Goal: Share content

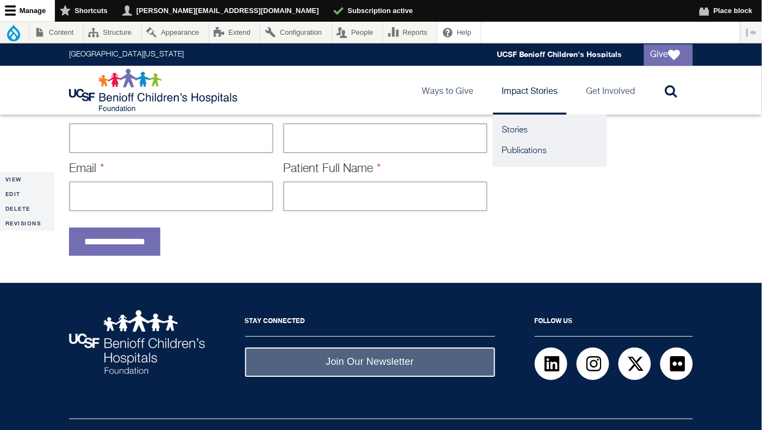
scroll to position [818, 0]
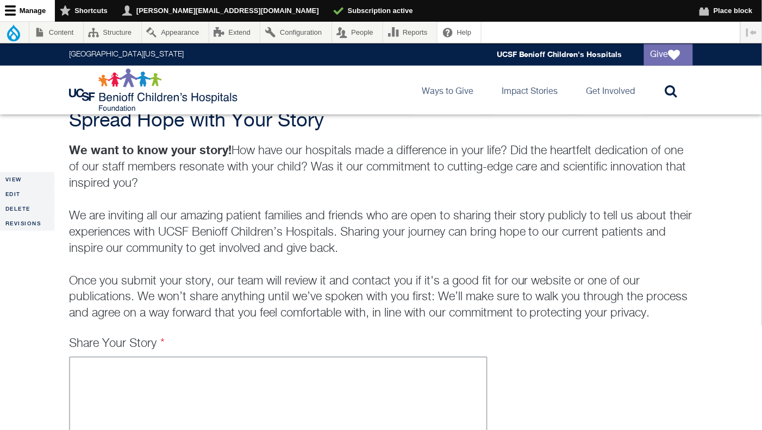
scroll to position [169, 0]
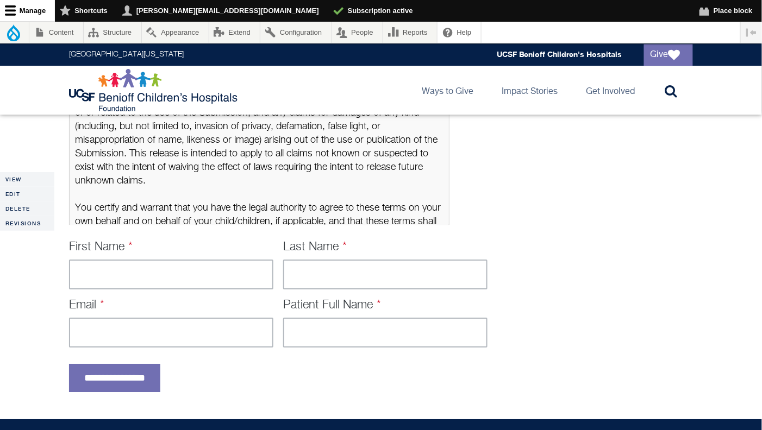
scroll to position [667, 0]
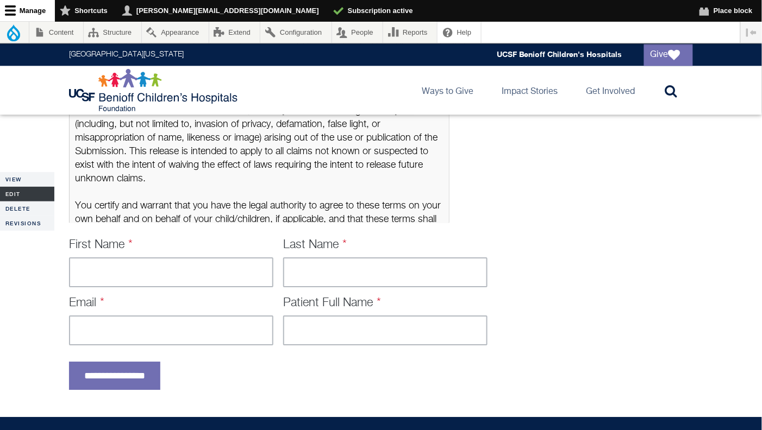
click at [18, 191] on link "Edit" at bounding box center [27, 194] width 54 height 15
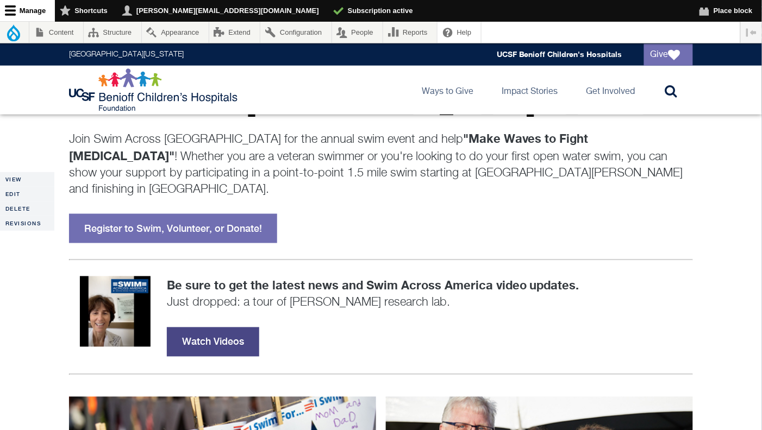
scroll to position [221, 0]
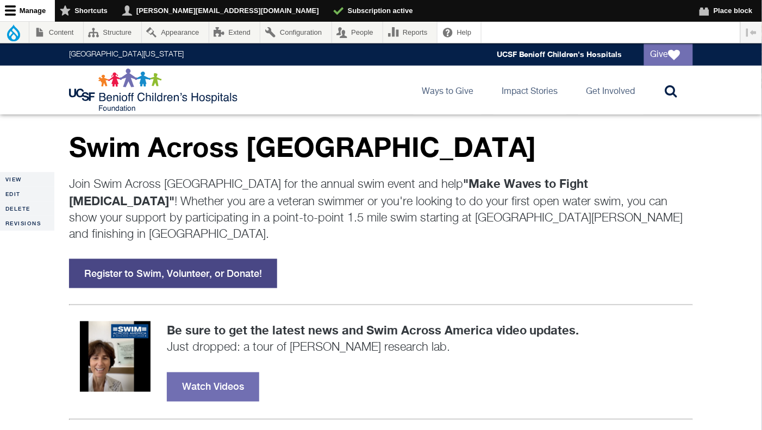
click at [203, 259] on link "Register to Swim, Volunteer, or Donate!" at bounding box center [173, 273] width 208 height 29
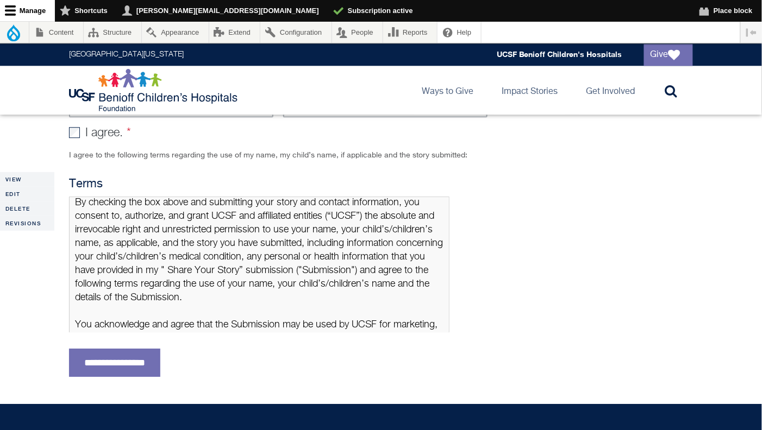
scroll to position [3, 0]
